Goal: Information Seeking & Learning: Learn about a topic

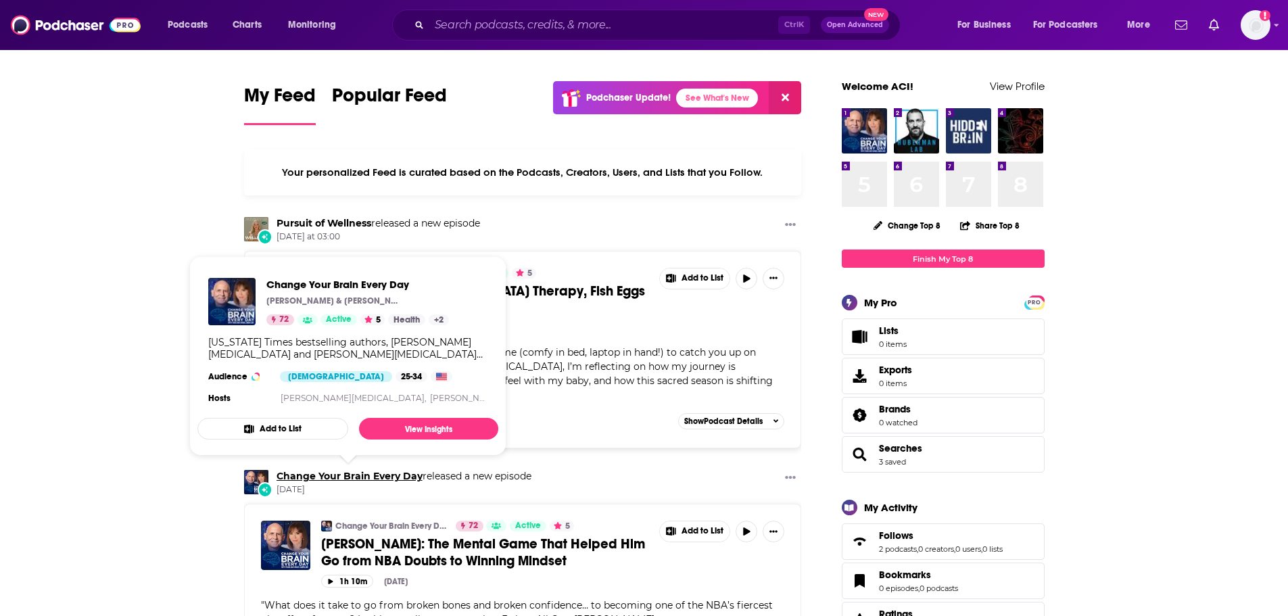
click at [356, 478] on link "Change Your Brain Every Day" at bounding box center [350, 476] width 146 height 12
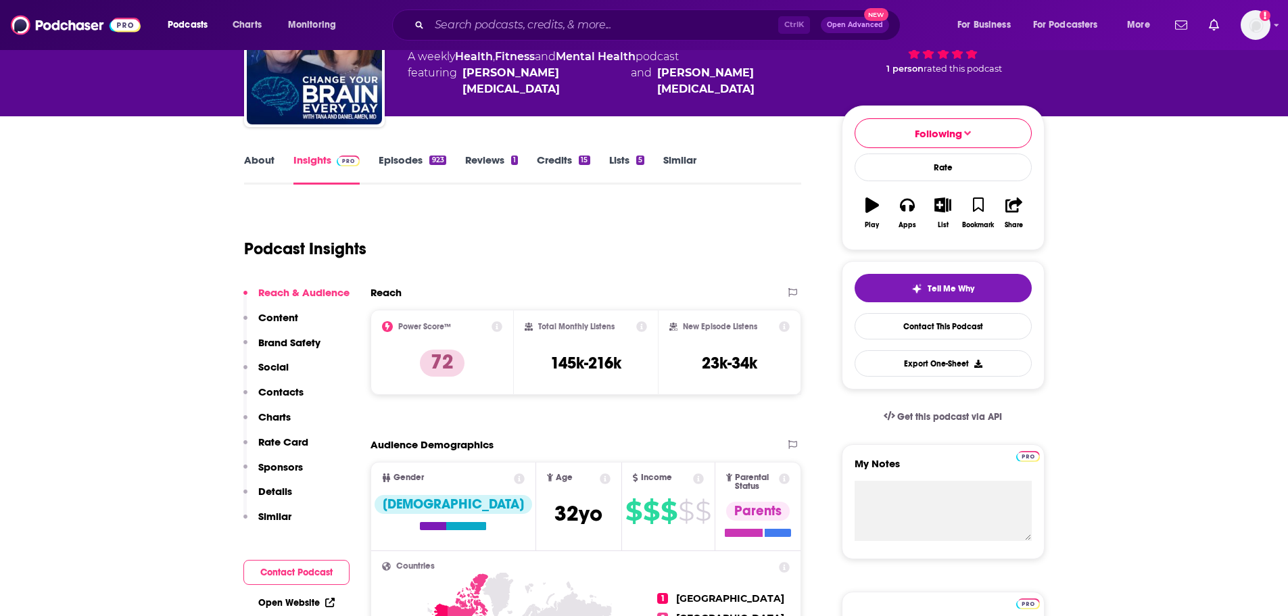
scroll to position [135, 0]
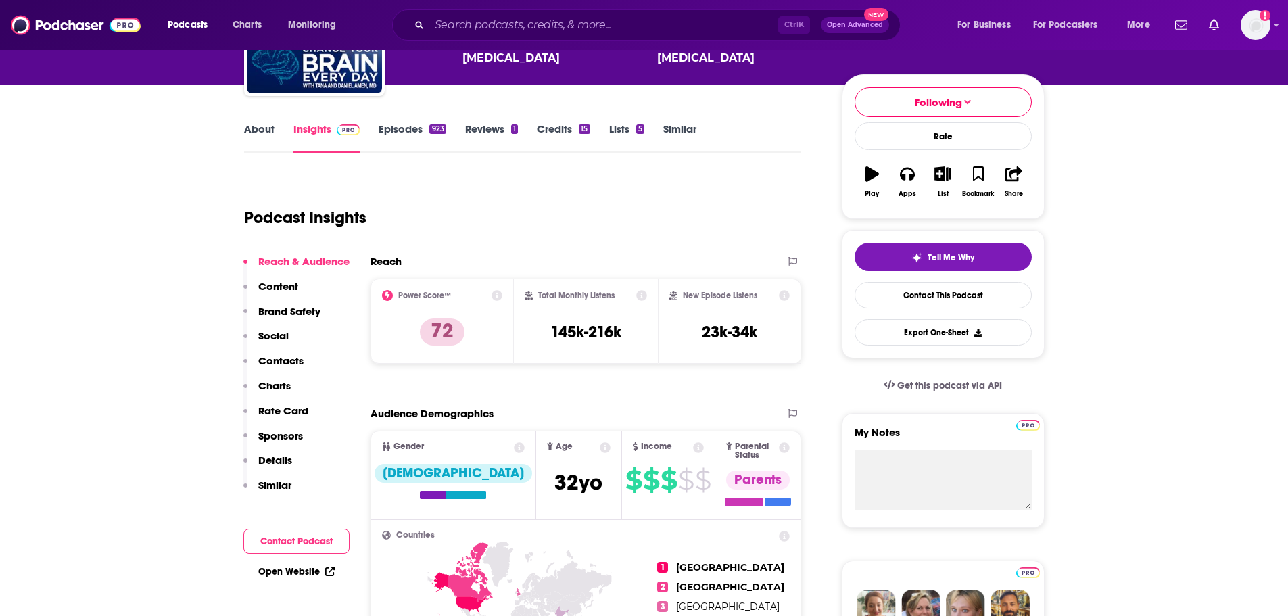
click at [310, 256] on p "Reach & Audience" at bounding box center [303, 261] width 91 height 13
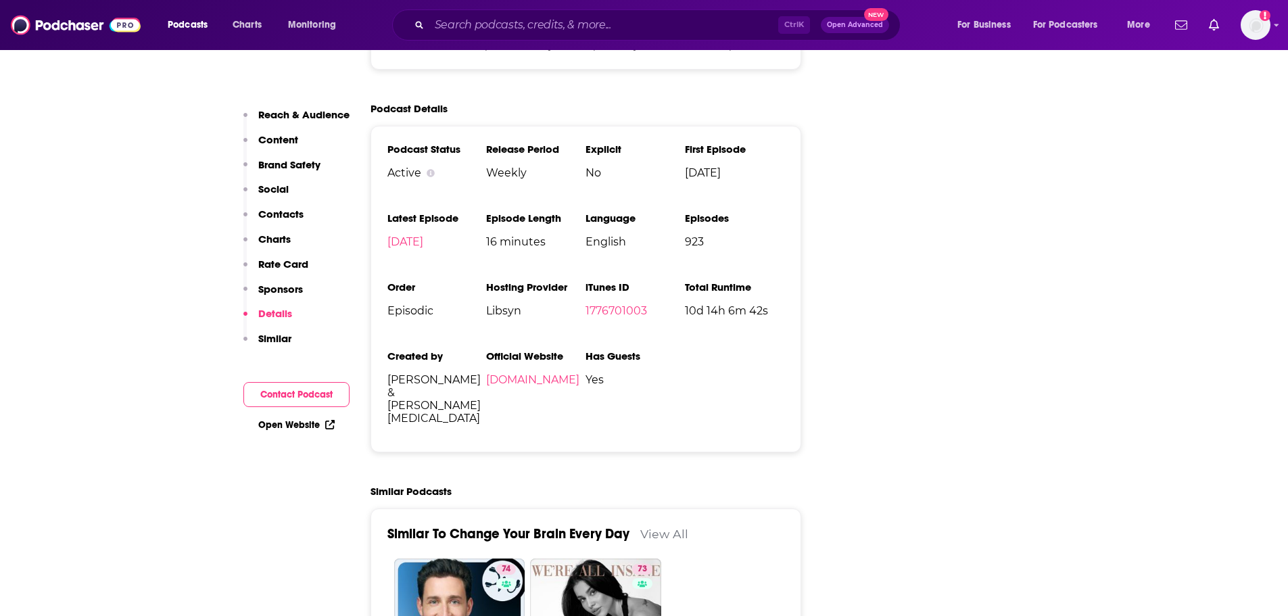
scroll to position [2704, 0]
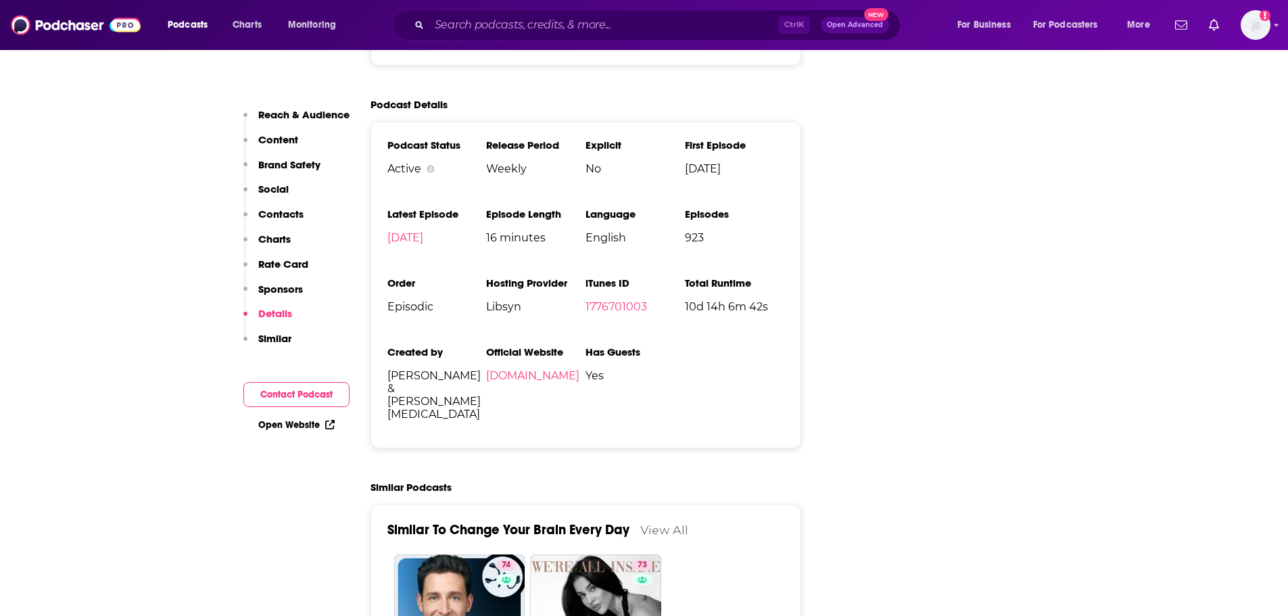
click at [277, 238] on p "Charts" at bounding box center [274, 239] width 32 height 13
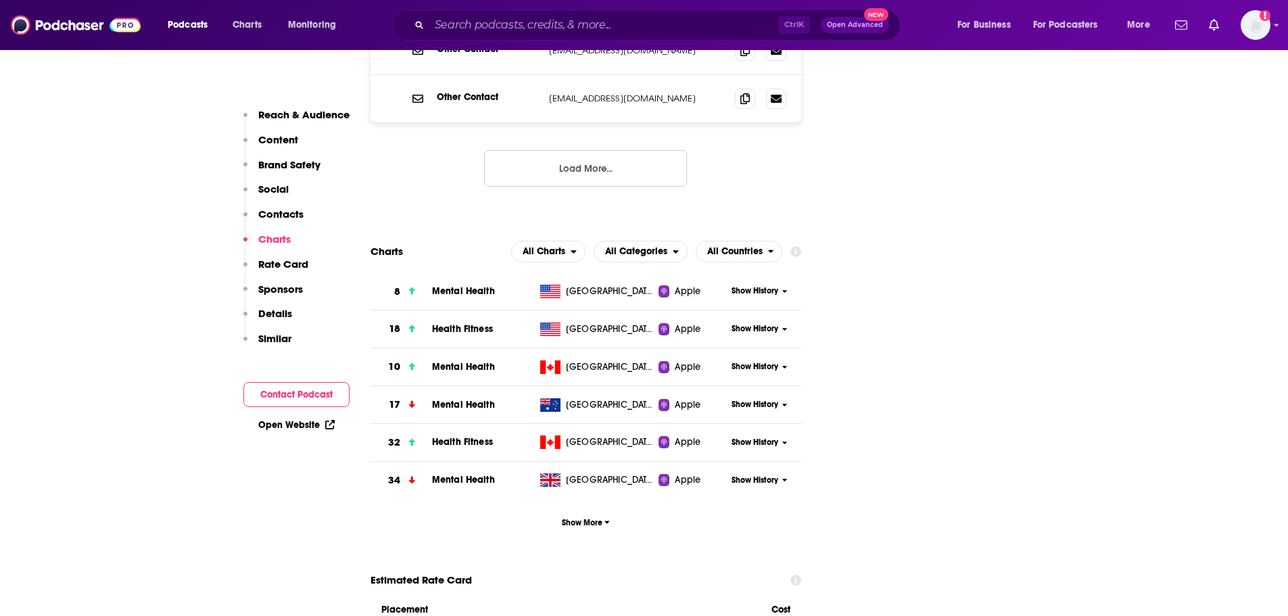
scroll to position [1933, 0]
click at [447, 286] on span "Mental Health" at bounding box center [463, 291] width 63 height 11
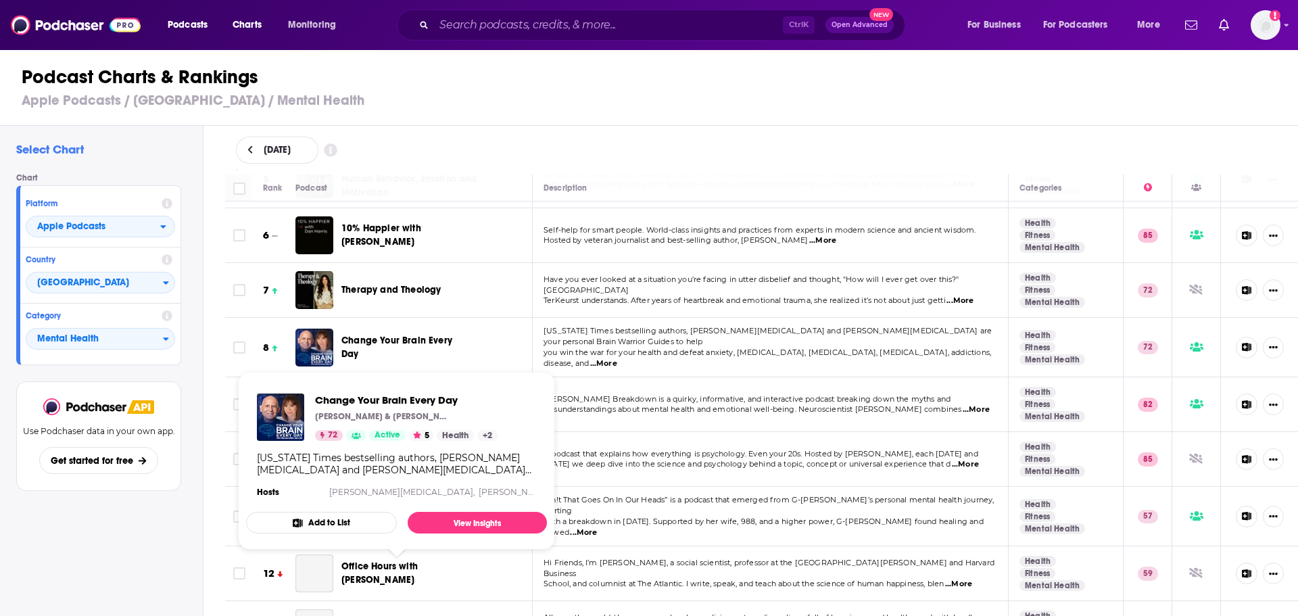
scroll to position [270, 0]
